Goal: Book appointment/travel/reservation

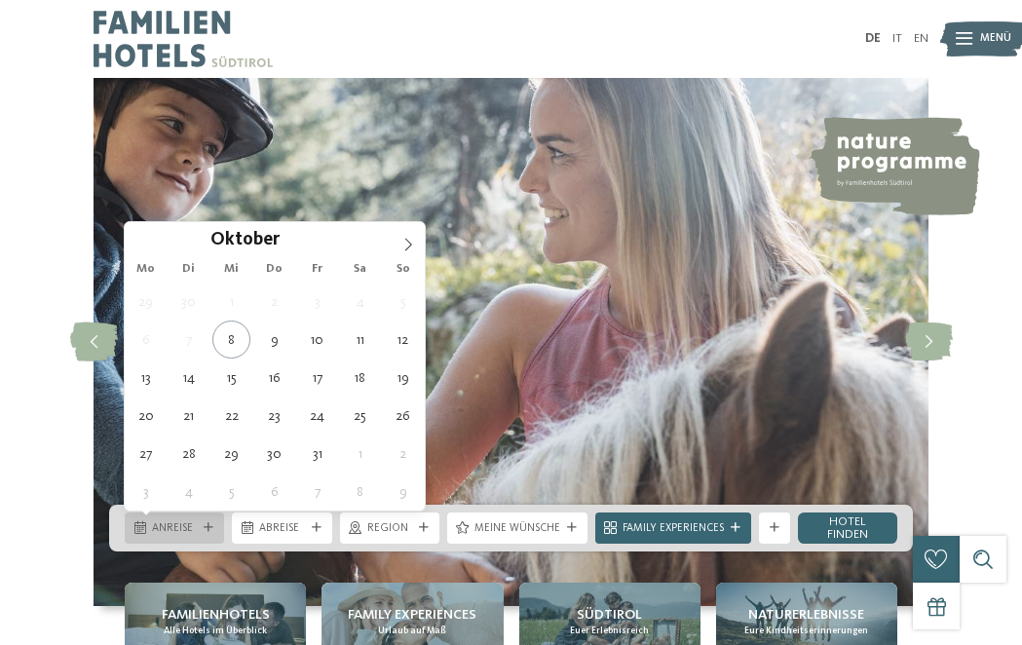
click at [206, 523] on icon at bounding box center [209, 528] width 10 height 10
click at [412, 242] on icon at bounding box center [408, 245] width 14 height 14
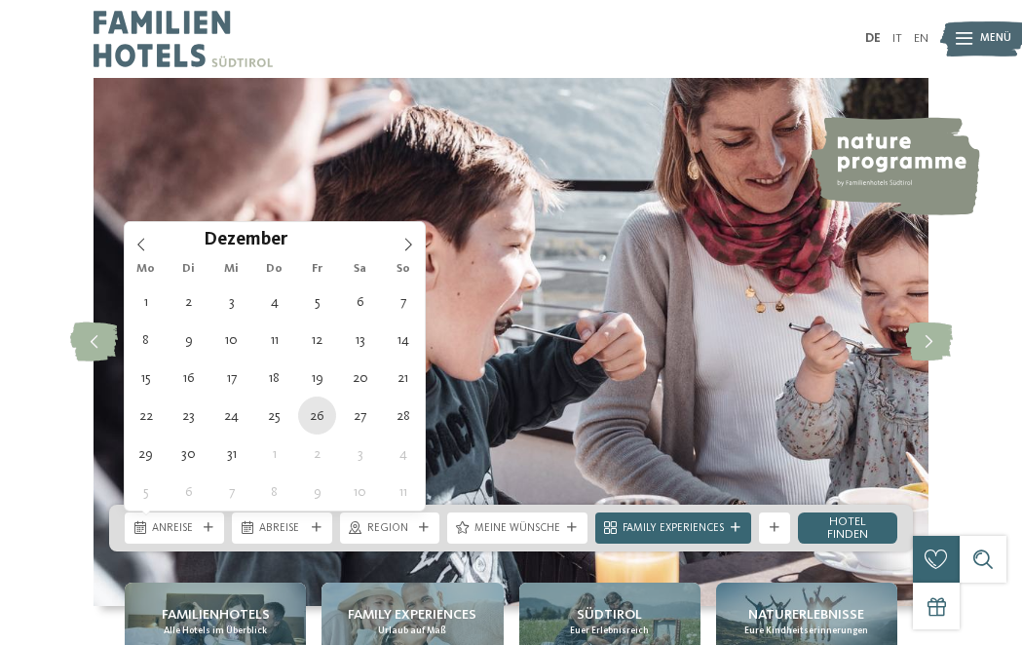
type div "[DATE]"
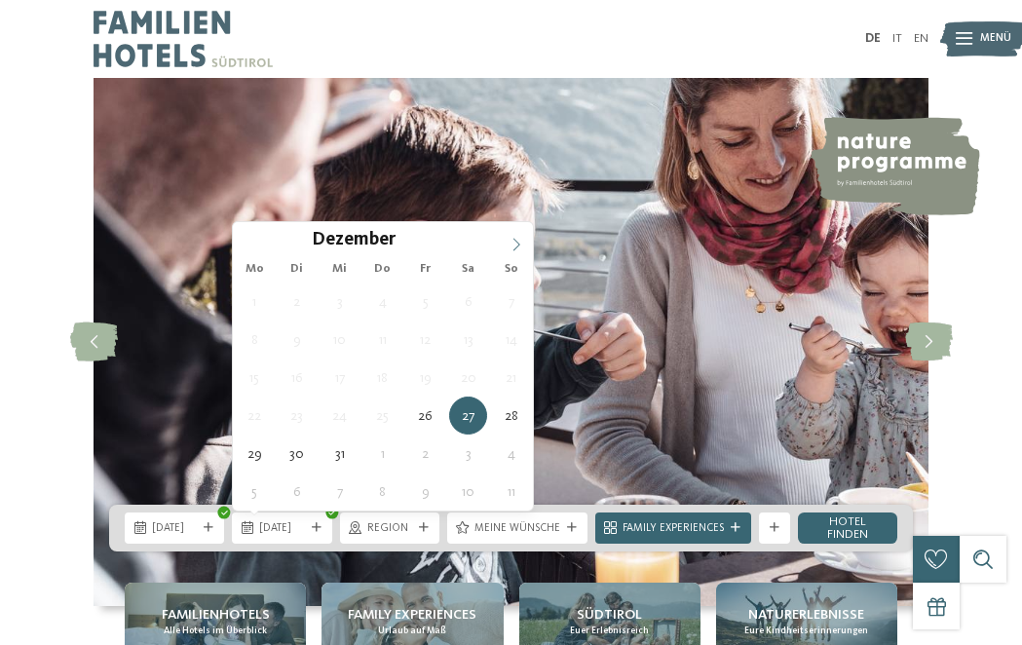
type input "****"
click at [514, 230] on span at bounding box center [516, 238] width 33 height 33
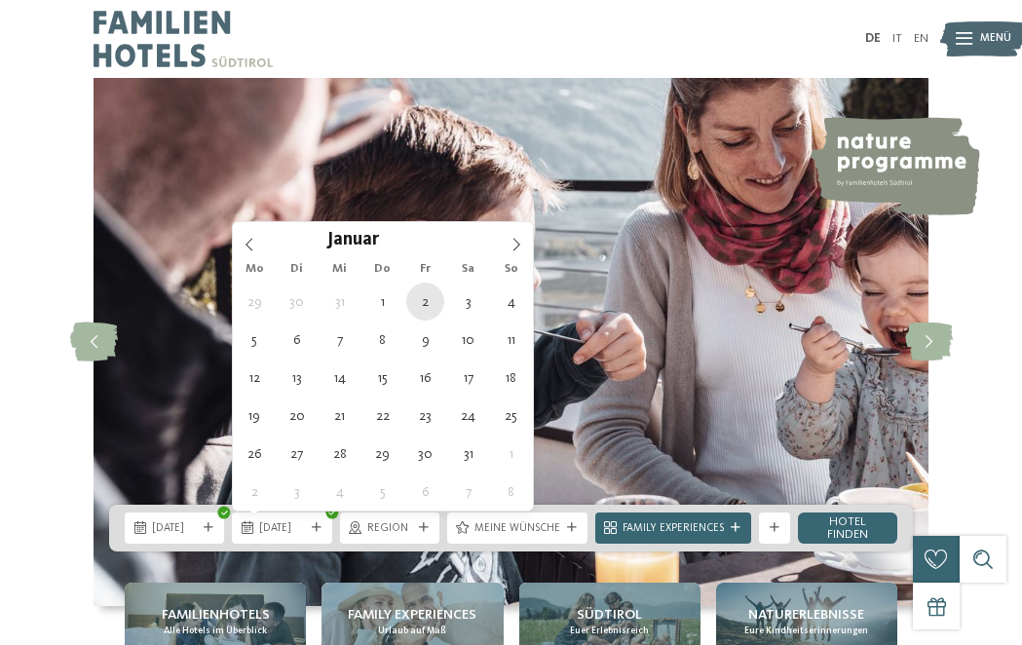
type div "[DATE]"
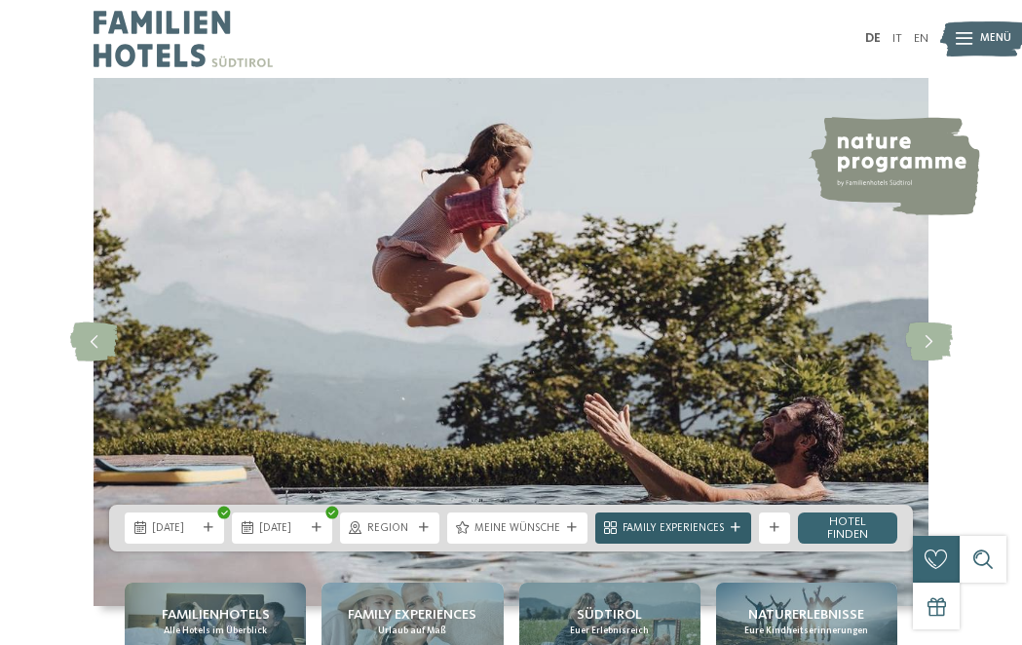
click at [678, 528] on span "Family Experiences" at bounding box center [672, 529] width 101 height 16
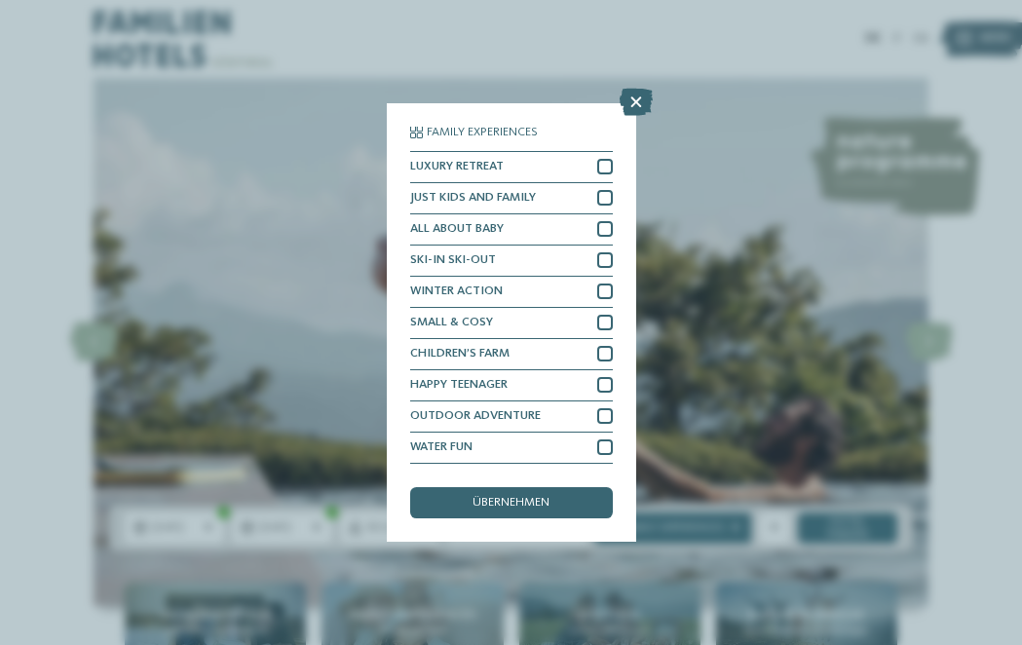
click at [639, 84] on div "Family Experiences LUXURY RETREAT JUST KIDS AND FAMILY" at bounding box center [511, 322] width 1022 height 645
